Goal: Find specific page/section: Find specific page/section

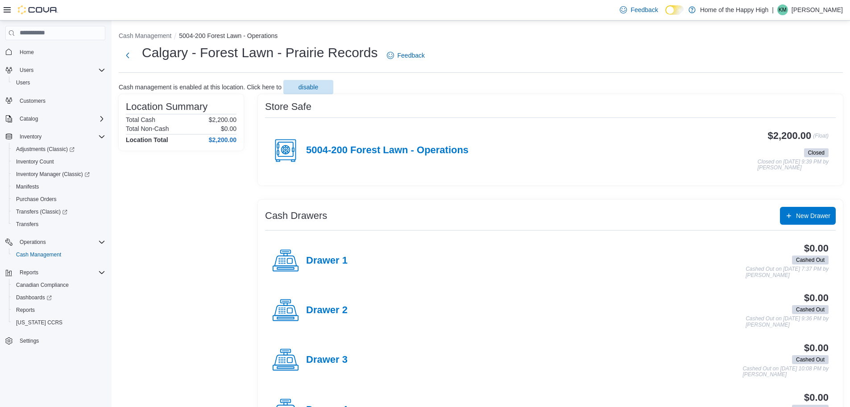
scroll to position [42, 0]
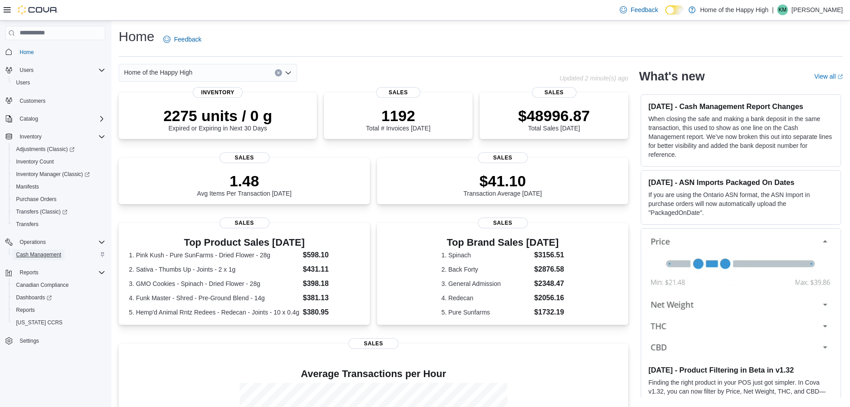
click at [39, 259] on span "Cash Management" at bounding box center [38, 254] width 45 height 11
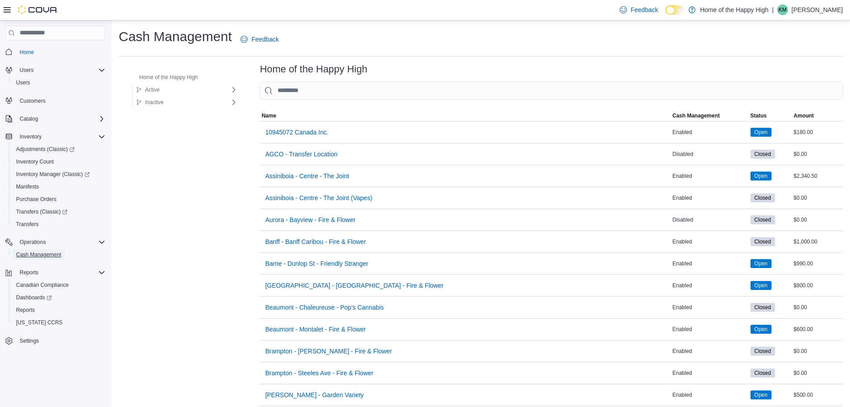
scroll to position [178, 0]
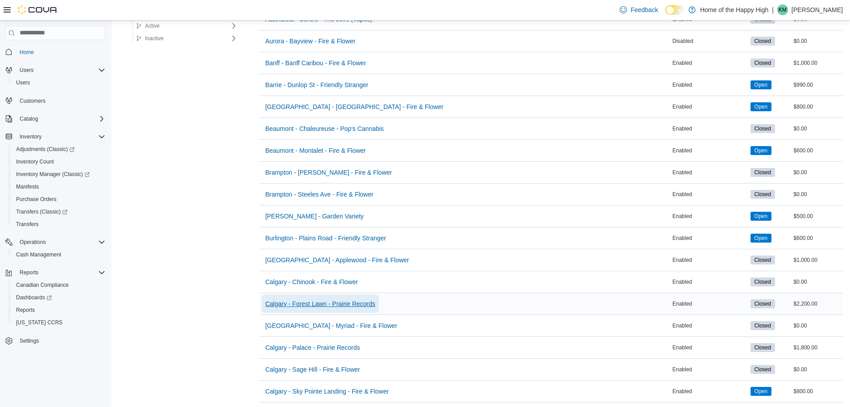
click at [316, 300] on span "Calgary - Forest Lawn - Prairie Records" at bounding box center [320, 303] width 110 height 9
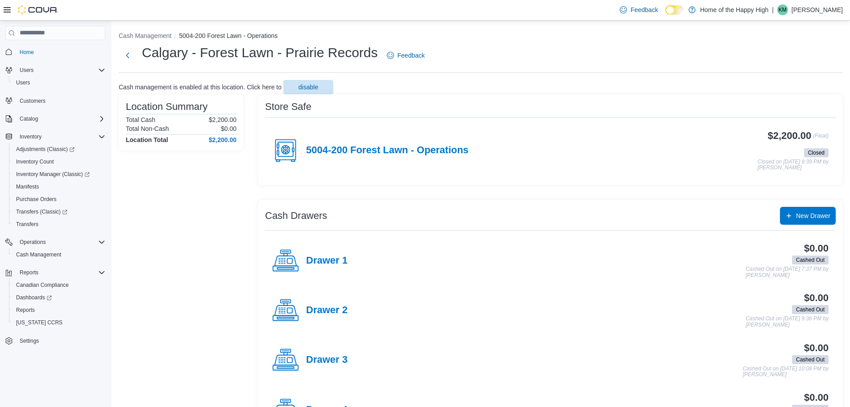
click at [801, 3] on div "Feedback Dark Mode Home of the Happy High | KM Kiona Moul" at bounding box center [729, 10] width 227 height 18
click at [810, 7] on div "| KM Kiona Moul" at bounding box center [807, 9] width 71 height 11
click at [791, 86] on span "Sign Out" at bounding box center [785, 87] width 24 height 9
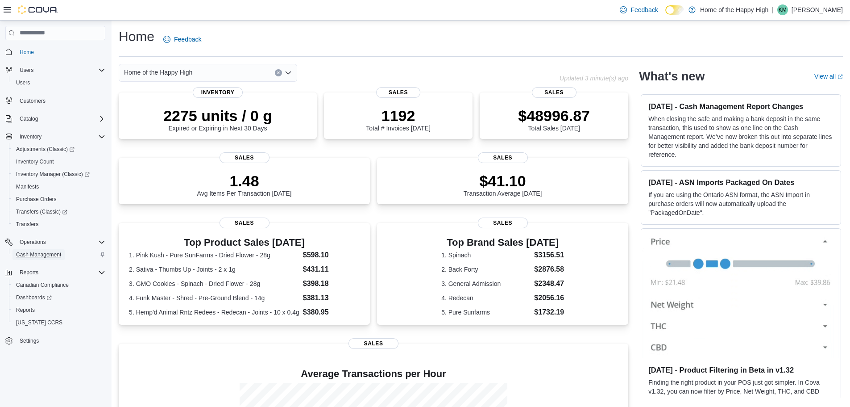
click at [35, 249] on span "Cash Management" at bounding box center [38, 254] width 45 height 11
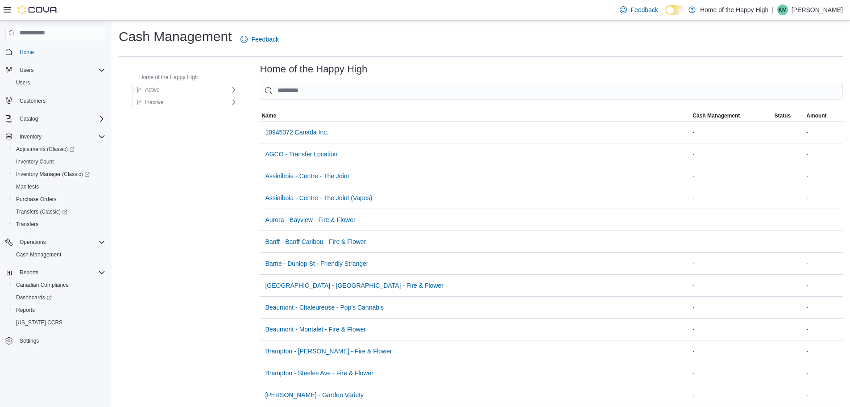
click at [787, 7] on span "KM" at bounding box center [783, 9] width 8 height 11
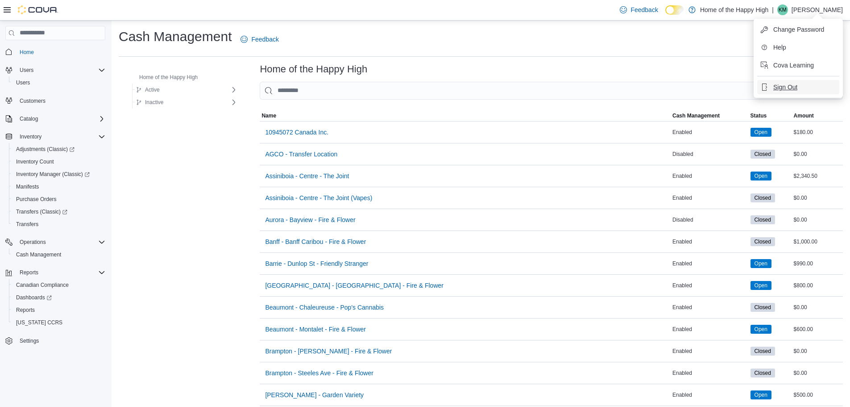
click at [788, 86] on span "Sign Out" at bounding box center [785, 87] width 24 height 9
